Goal: Transaction & Acquisition: Subscribe to service/newsletter

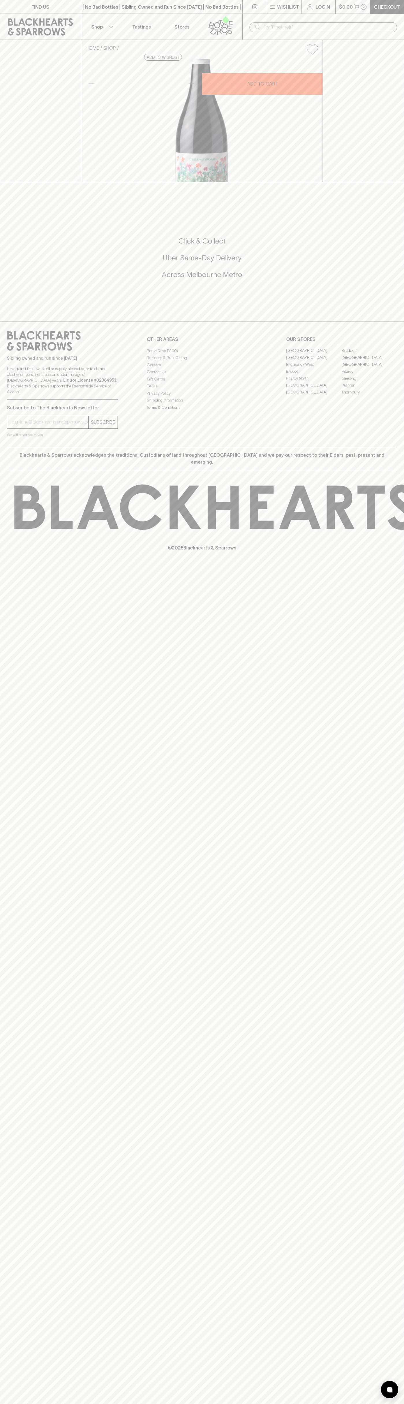
click at [234, 15] on link at bounding box center [222, 27] width 40 height 26
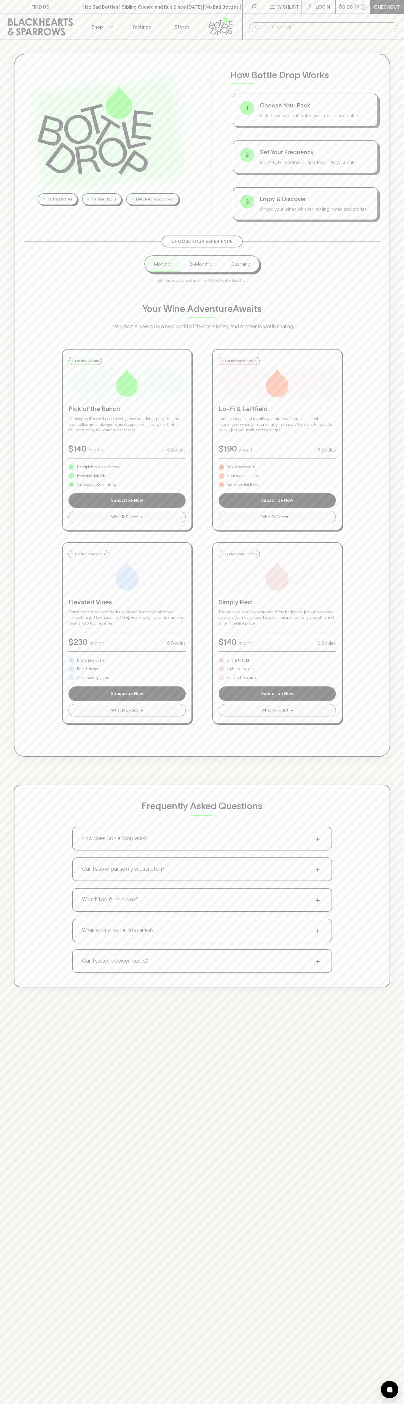
click at [382, 760] on div "No bad bottles Curated by us Delivered to your door How Bottle Drop Works 1 Cho…" at bounding box center [202, 521] width 404 height 962
click at [216, 1404] on html "FIND US | No Bad Bottles | Sibling Owned and Run Since [DATE] | No Bad Bottles …" at bounding box center [202, 907] width 404 height 1815
click at [12, 842] on div "No bad bottles Curated by us Delivered to your door How Bottle Drop Works 1 Cho…" at bounding box center [202, 521] width 404 height 962
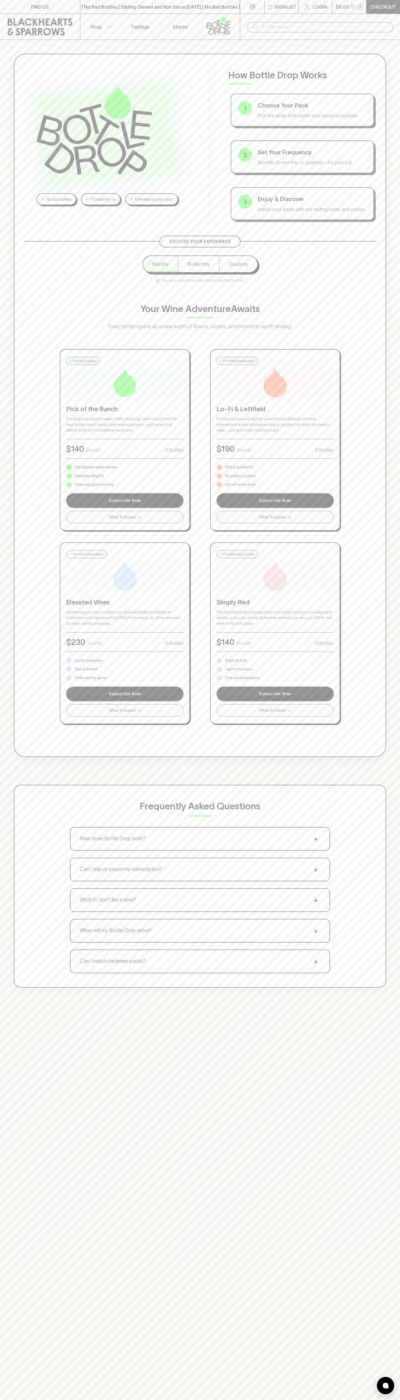
click at [242, 678] on p "Pure red expressions" at bounding box center [242, 678] width 34 height 6
